Goal: Transaction & Acquisition: Purchase product/service

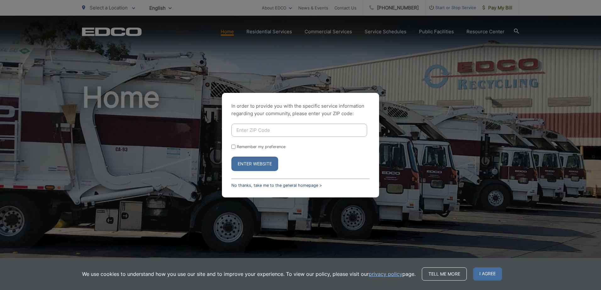
drag, startPoint x: 294, startPoint y: 192, endPoint x: 299, endPoint y: 184, distance: 8.9
click at [295, 189] on div "In order to provide you with the specific service information regarding your co…" at bounding box center [300, 145] width 157 height 105
click at [299, 184] on link "No thanks, take me to the general homepage >" at bounding box center [276, 185] width 91 height 5
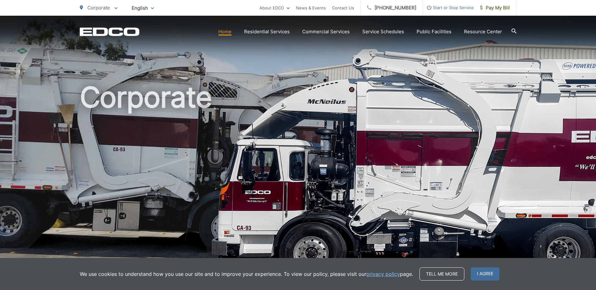
click at [515, 16] on div "EDCO Logo Home Residential Services Curbside Pickup Trash Dumpster Service Temp…" at bounding box center [298, 27] width 596 height 22
click at [503, 12] on link "Pay My Bill" at bounding box center [495, 8] width 43 height 16
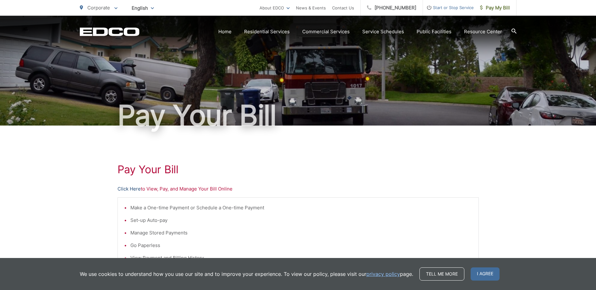
click at [126, 188] on link "Click Here" at bounding box center [129, 189] width 23 height 8
